Goal: Information Seeking & Learning: Learn about a topic

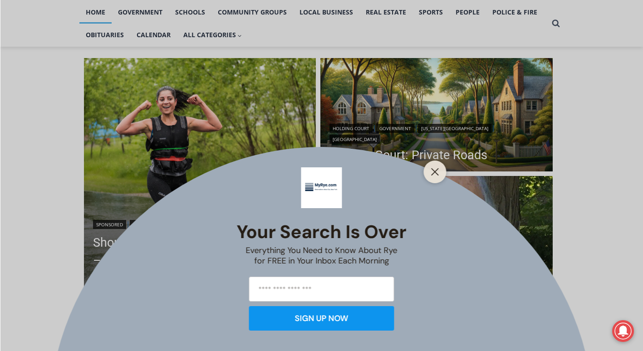
scroll to position [237, 0]
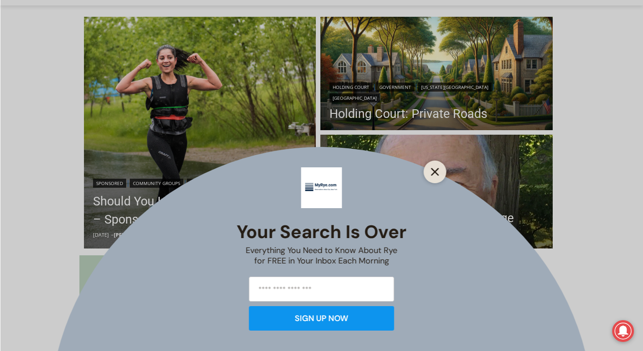
click at [432, 172] on icon "Close" at bounding box center [435, 172] width 8 height 8
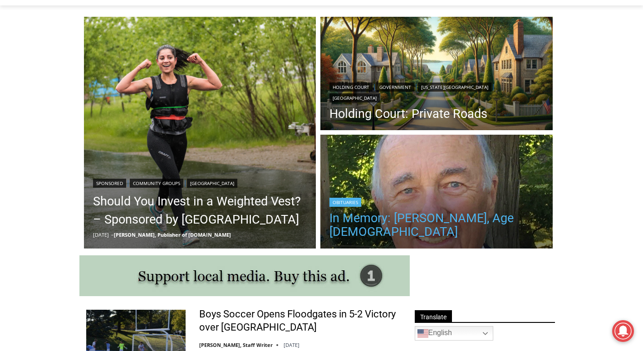
click at [470, 218] on link "In Memory: [PERSON_NAME], Age [DEMOGRAPHIC_DATA]" at bounding box center [436, 224] width 214 height 27
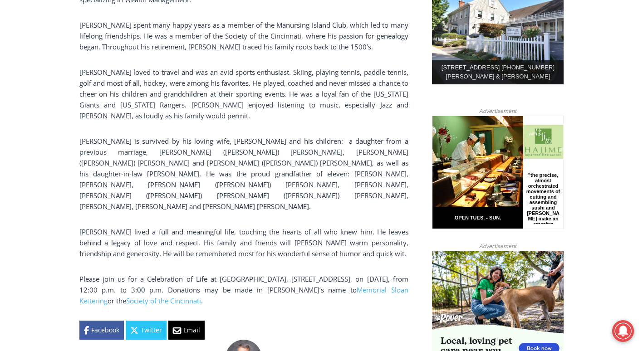
scroll to position [510, 0]
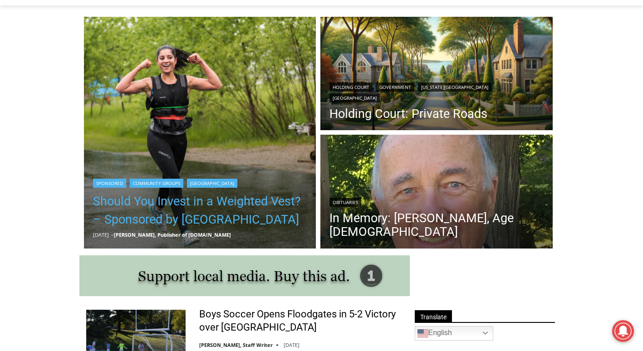
click at [123, 213] on link "Should You Invest in a Weighted Vest? – Sponsored by White Plains Hospital" at bounding box center [200, 210] width 214 height 36
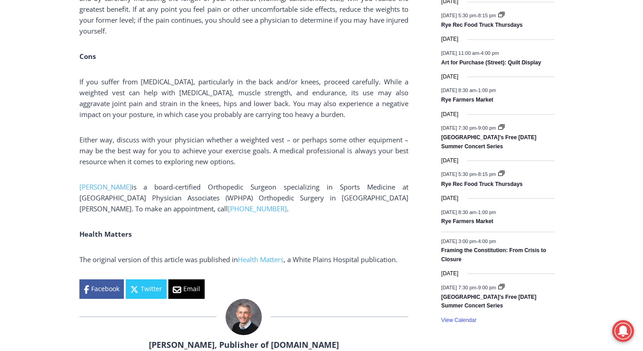
scroll to position [1272, 0]
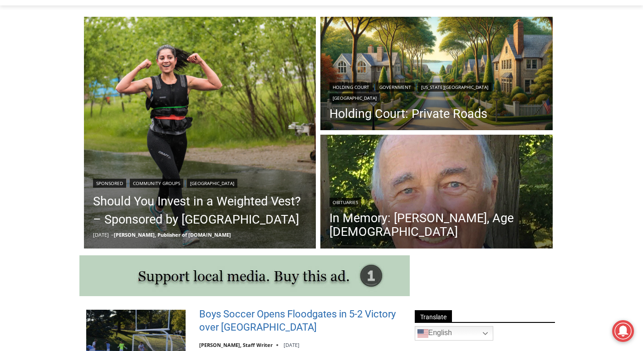
click at [244, 323] on link "Boys Soccer Opens Floodgates in 5-2 Victory over [GEOGRAPHIC_DATA]" at bounding box center [298, 321] width 199 height 26
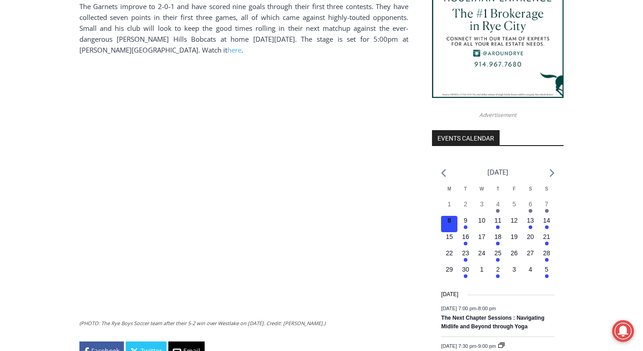
scroll to position [896, 0]
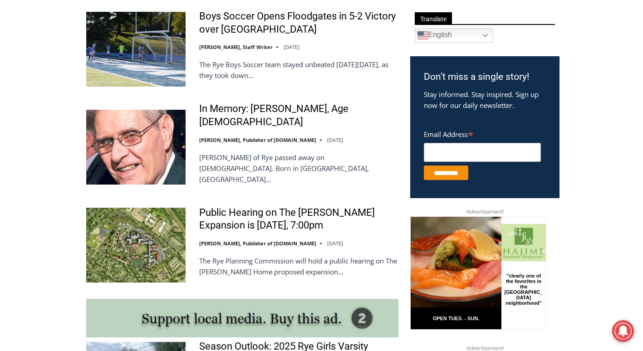
scroll to position [539, 0]
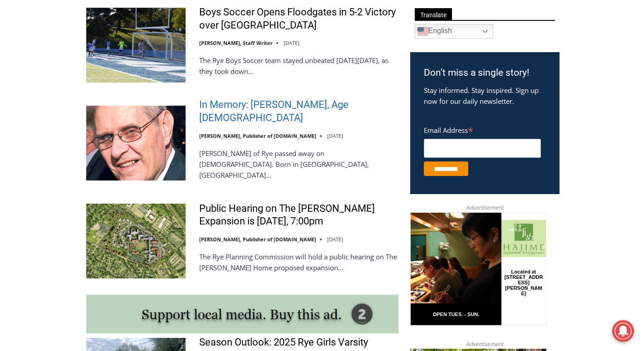
click at [270, 115] on link "In Memory: [PERSON_NAME], Age [DEMOGRAPHIC_DATA]" at bounding box center [298, 111] width 199 height 26
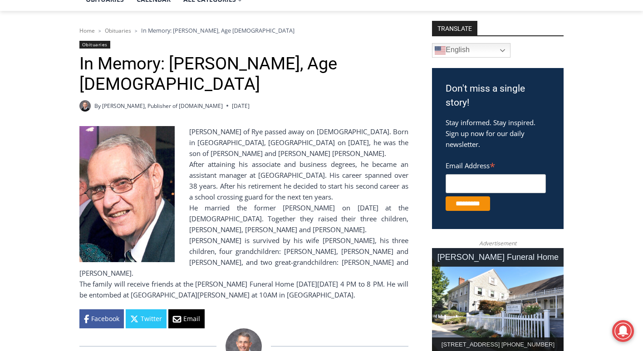
scroll to position [242, 0]
